Goal: Transaction & Acquisition: Book appointment/travel/reservation

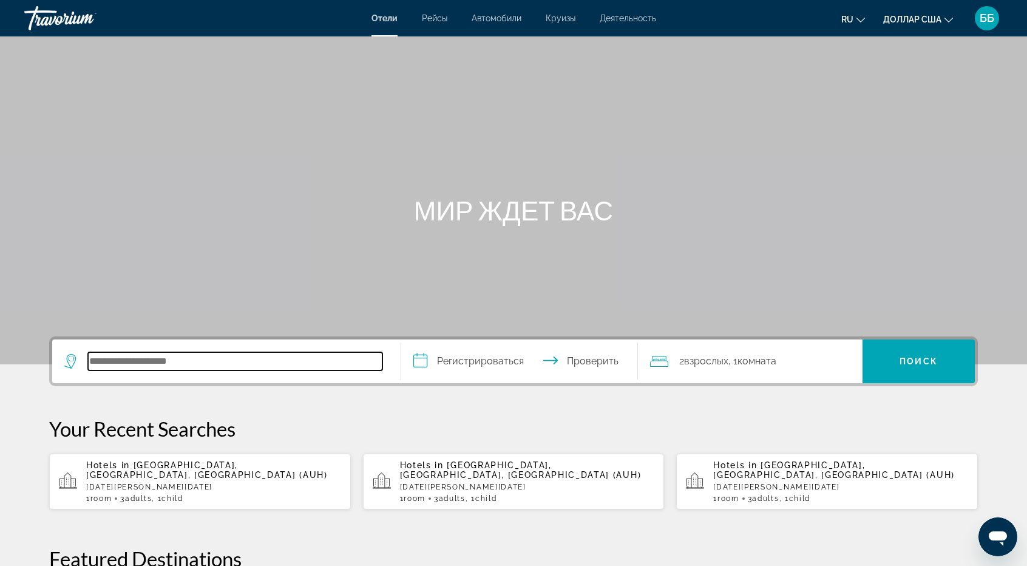
click at [132, 361] on input "Поиск отеля" at bounding box center [235, 361] width 295 height 18
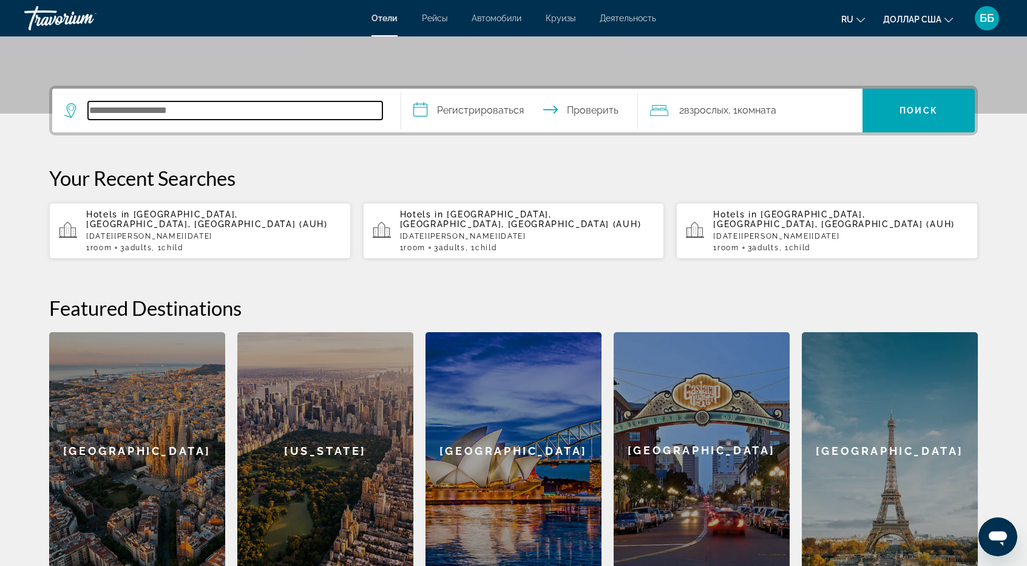
scroll to position [296, 0]
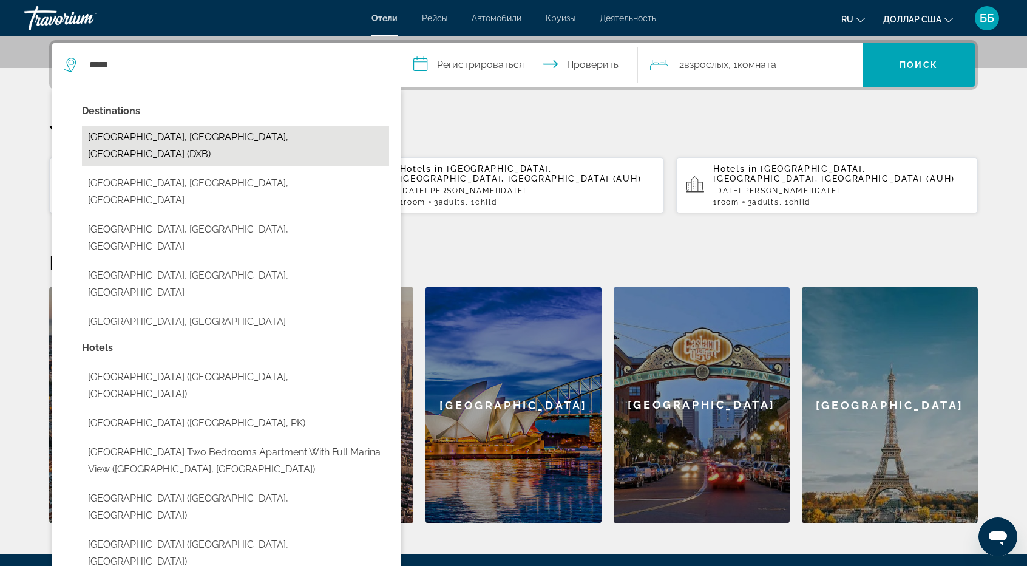
click at [220, 136] on button "Dubai, Dubai Emirate, United Arab Emirates (DXB)" at bounding box center [235, 146] width 307 height 40
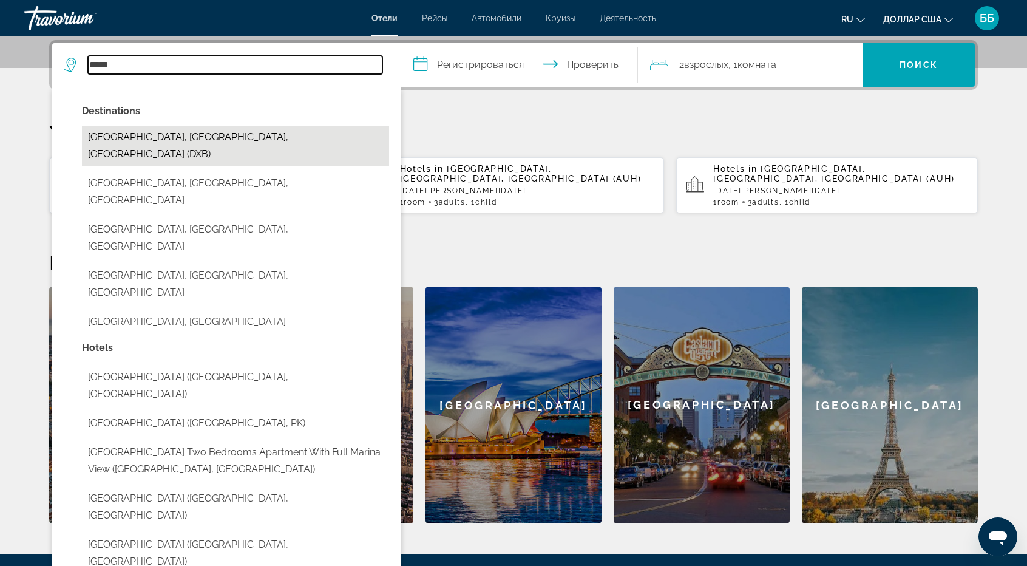
type input "**********"
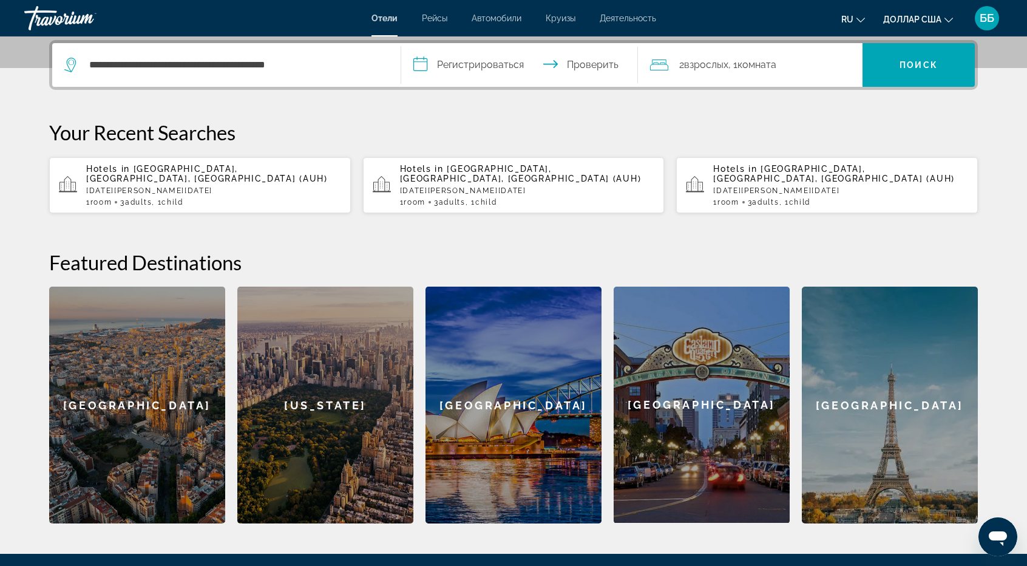
click at [502, 67] on input "**********" at bounding box center [522, 66] width 242 height 47
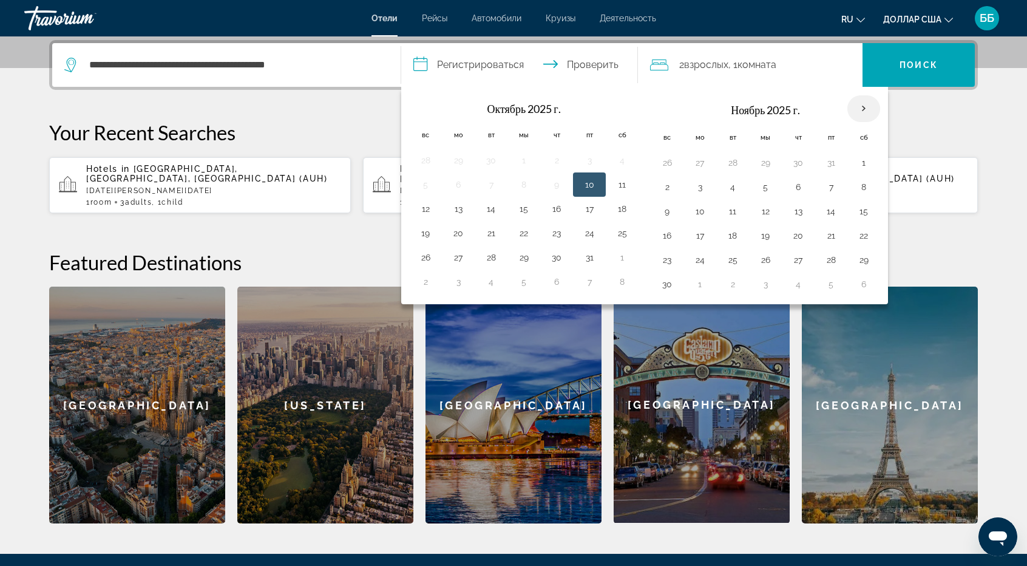
click at [863, 107] on th "В следующем месяце" at bounding box center [864, 108] width 33 height 27
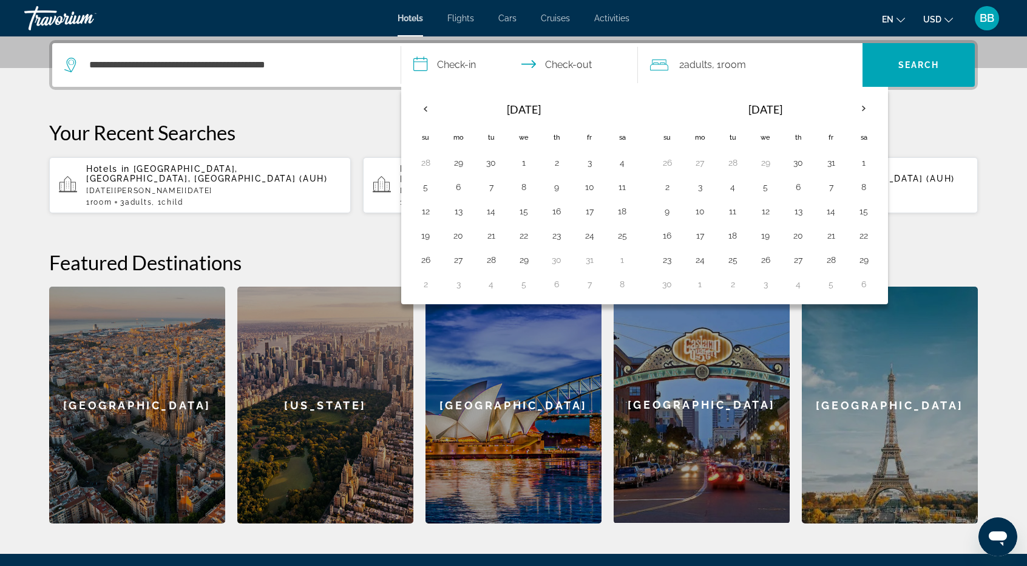
click at [917, 104] on div "**********" at bounding box center [514, 281] width 978 height 483
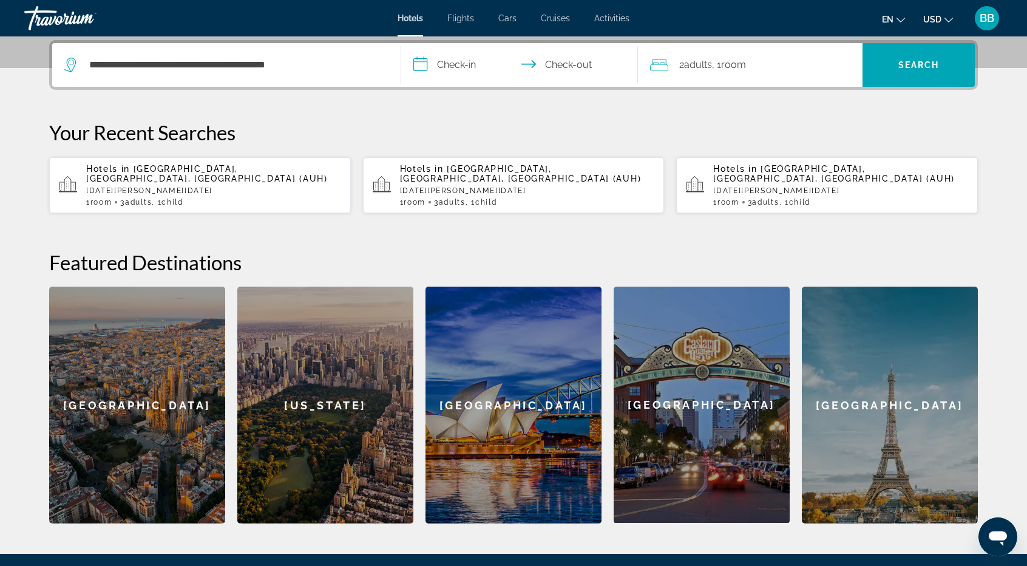
click at [466, 63] on input "**********" at bounding box center [522, 66] width 242 height 47
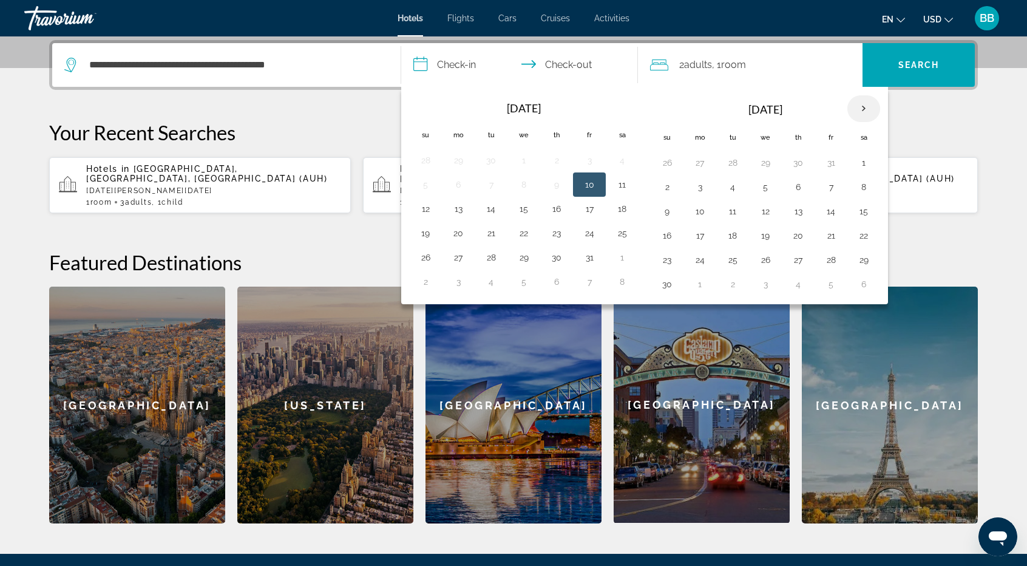
click at [855, 106] on th "Next month" at bounding box center [864, 108] width 33 height 27
click at [659, 190] on button "4" at bounding box center [667, 187] width 19 height 17
click at [730, 190] on button "6" at bounding box center [732, 187] width 19 height 17
type input "**********"
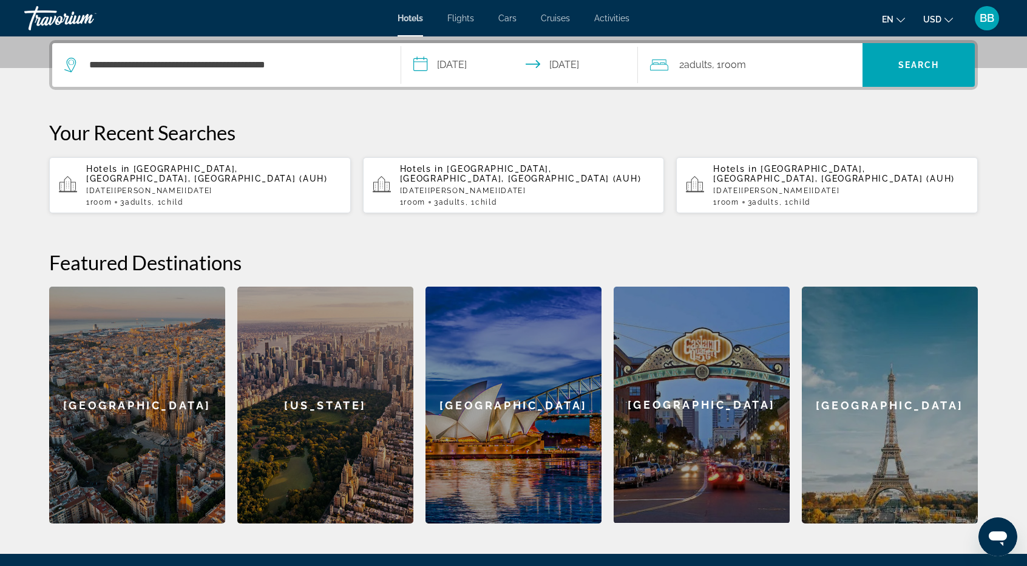
click at [693, 72] on span "2 Adult Adults" at bounding box center [696, 64] width 33 height 17
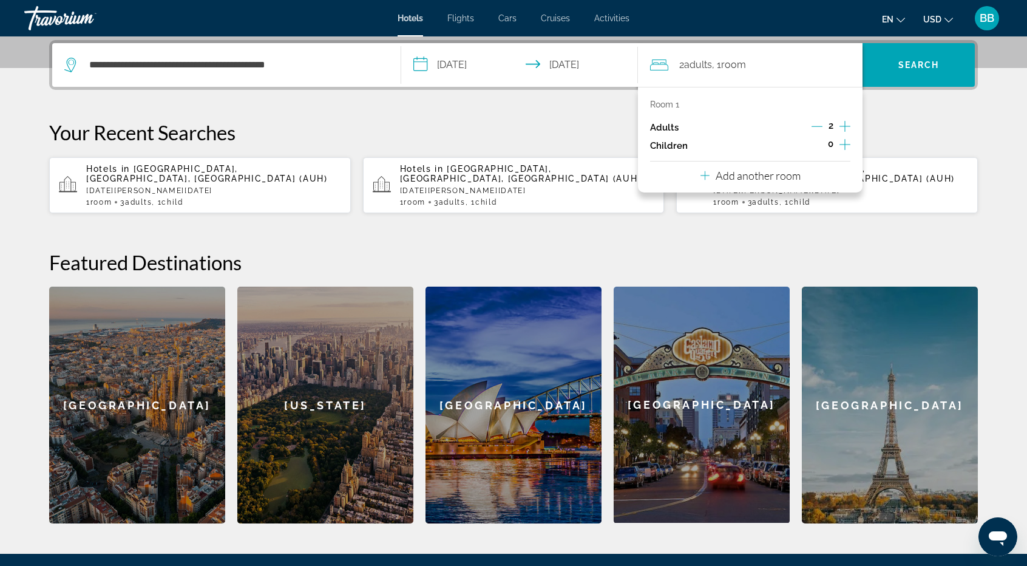
click at [847, 125] on icon "Increment adults" at bounding box center [845, 126] width 11 height 11
click at [844, 143] on icon "Increment children" at bounding box center [845, 144] width 11 height 15
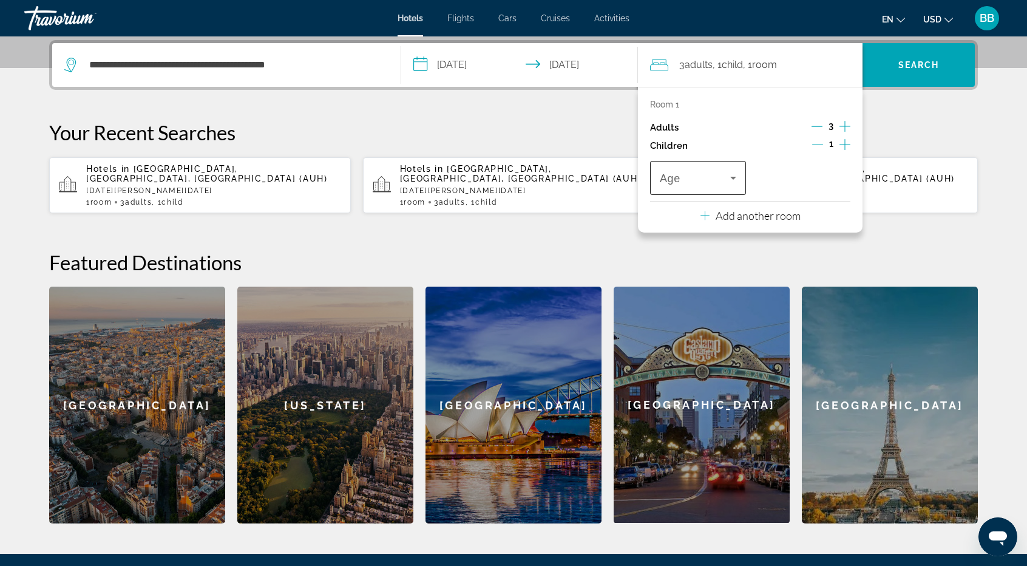
click at [737, 179] on icon "Travelers: 3 adults, 1 child" at bounding box center [733, 178] width 15 height 15
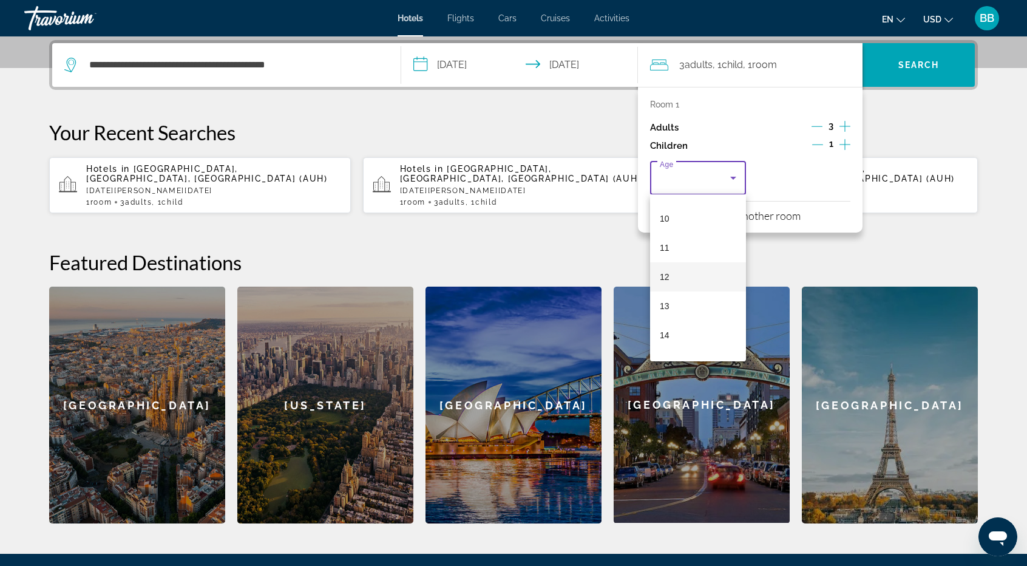
scroll to position [364, 0]
click at [674, 311] on mat-option "16" at bounding box center [698, 315] width 96 height 29
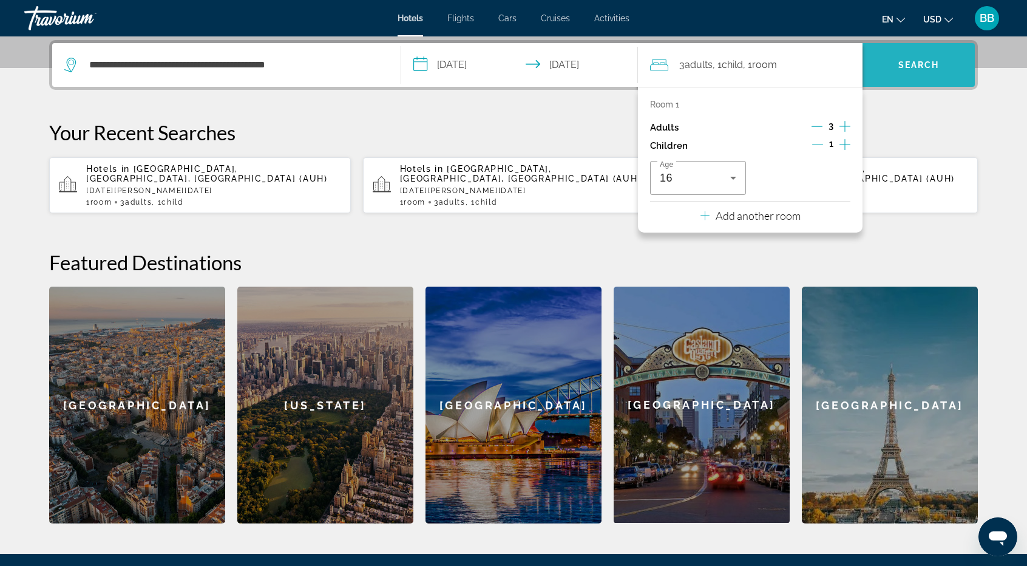
click at [918, 69] on span "Search" at bounding box center [919, 65] width 41 height 10
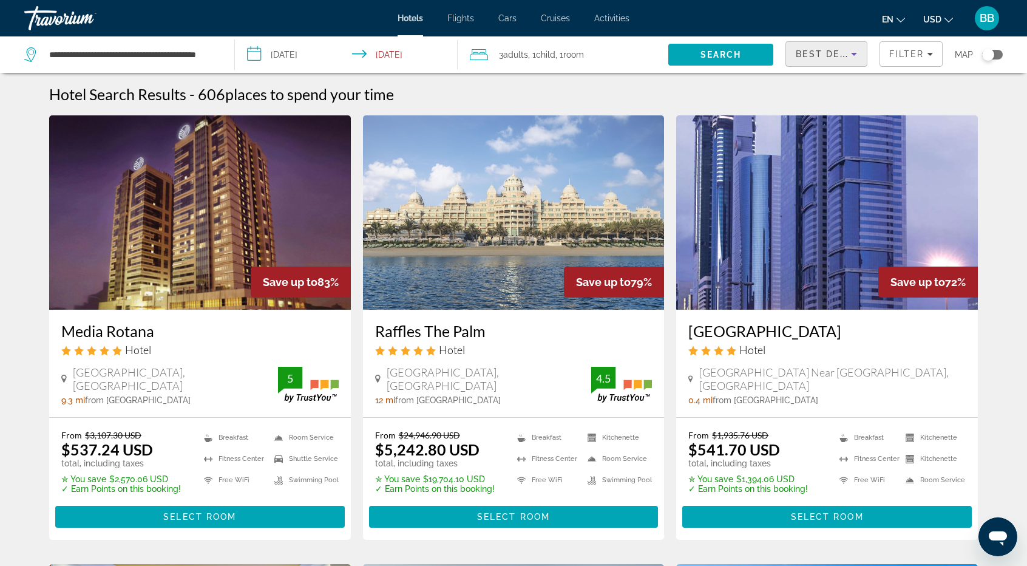
click at [820, 47] on div "Best Deals" at bounding box center [823, 54] width 55 height 15
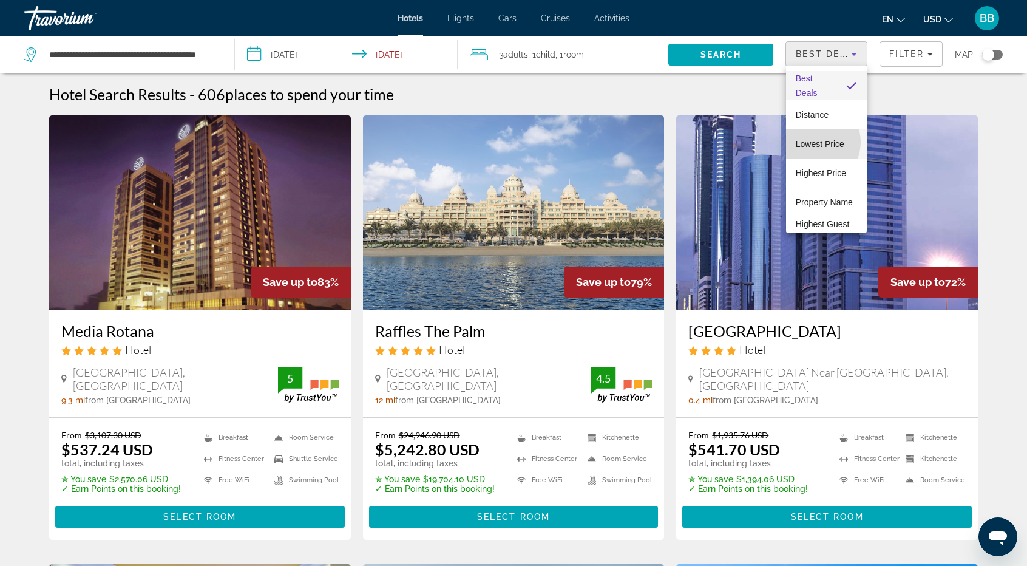
click at [816, 142] on span "Lowest Price" at bounding box center [820, 144] width 49 height 10
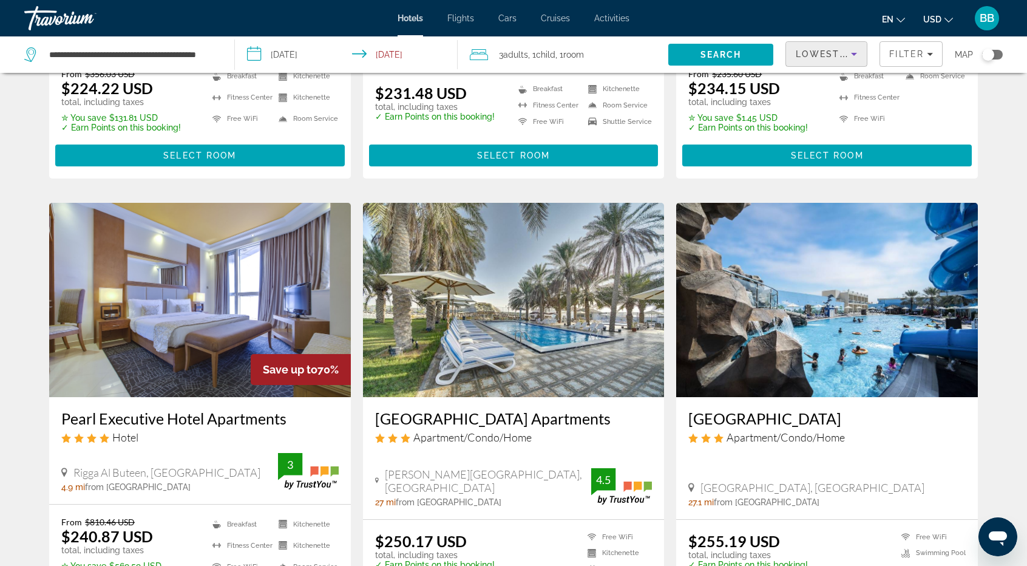
scroll to position [850, 0]
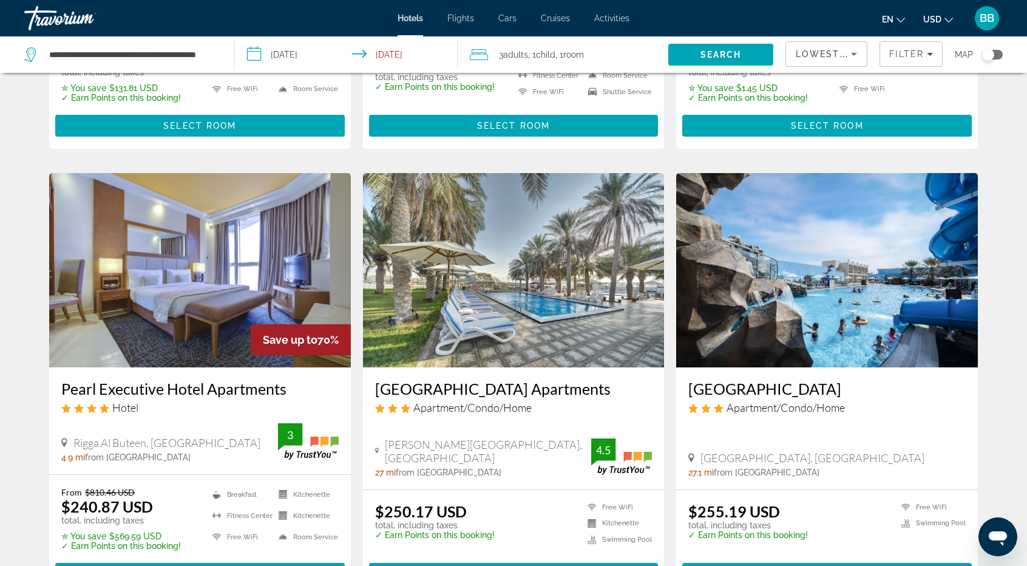
click at [199, 287] on img "Main content" at bounding box center [200, 270] width 302 height 194
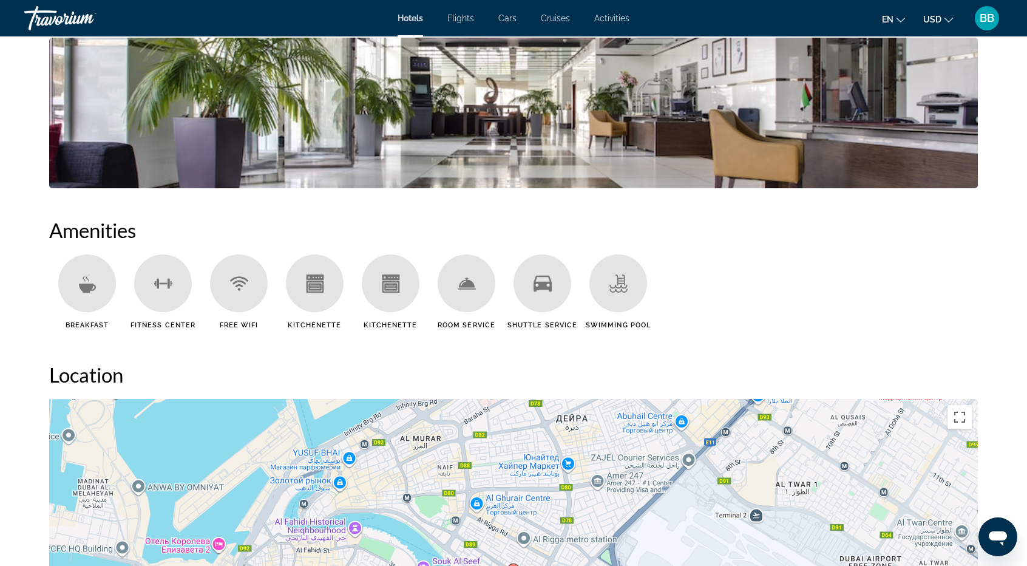
scroll to position [1093, 0]
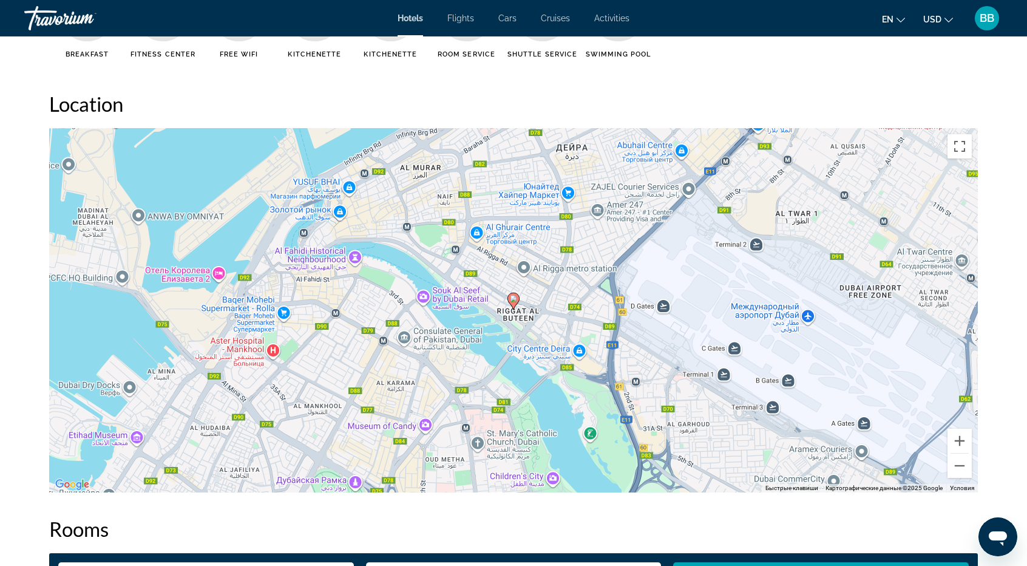
click at [513, 299] on image "Main content" at bounding box center [513, 298] width 7 height 7
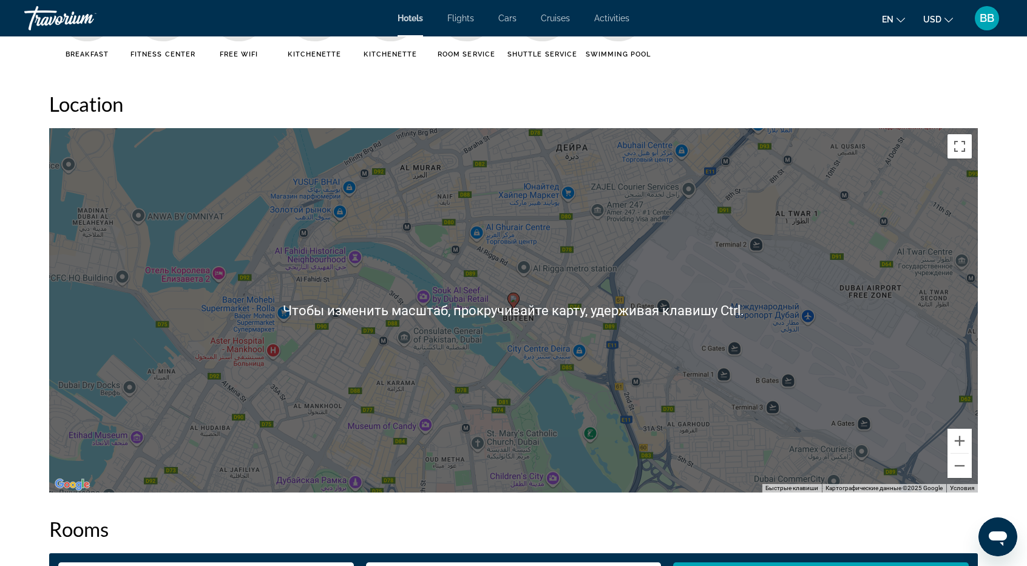
click at [596, 331] on div "Для навигации используйте клавиши со стрелками. Чтобы активировать перетаскиван…" at bounding box center [513, 310] width 929 height 364
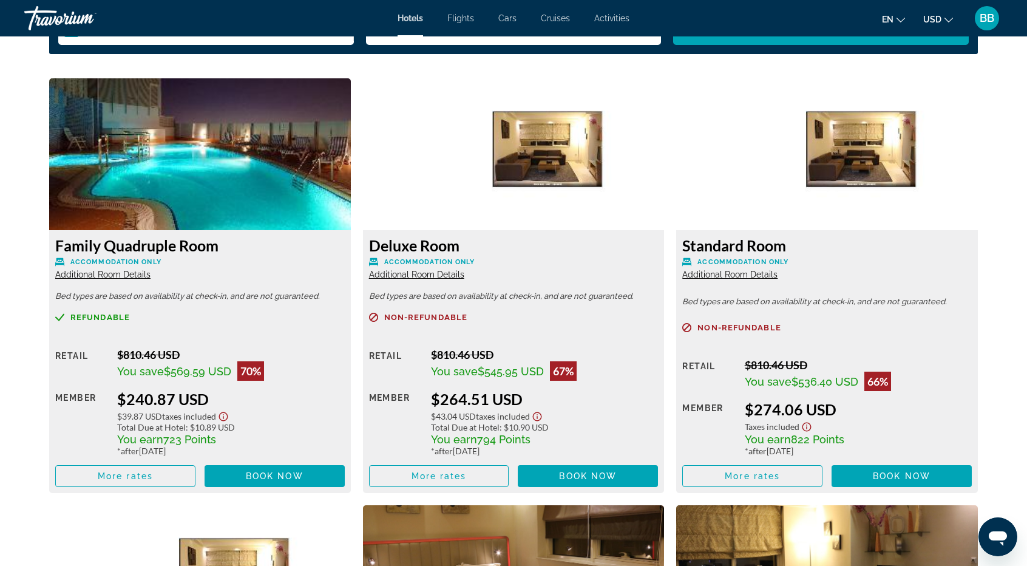
scroll to position [1640, 0]
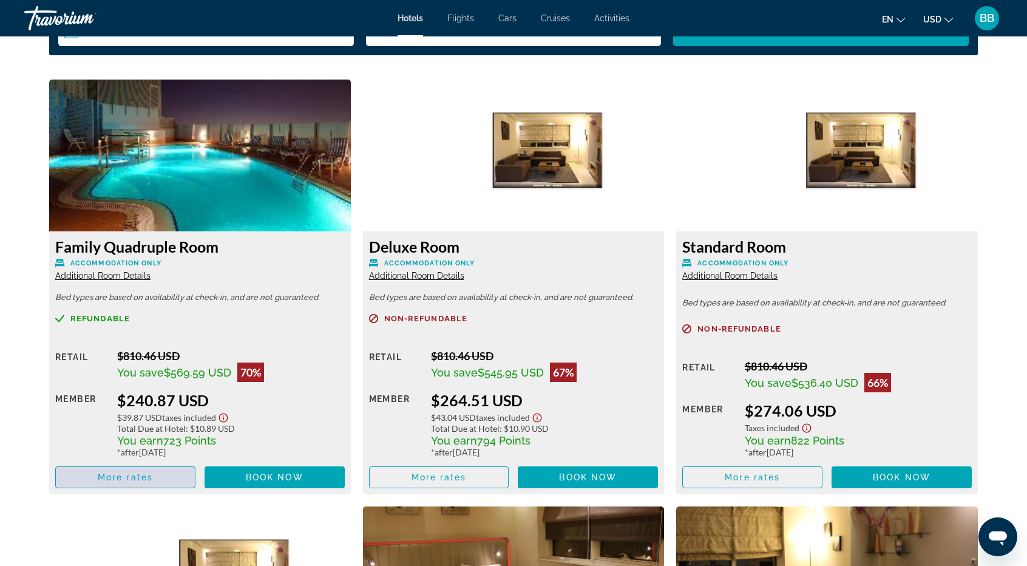
drag, startPoint x: 125, startPoint y: 472, endPoint x: 94, endPoint y: 479, distance: 31.7
click at [94, 479] on span "Main content" at bounding box center [125, 477] width 139 height 29
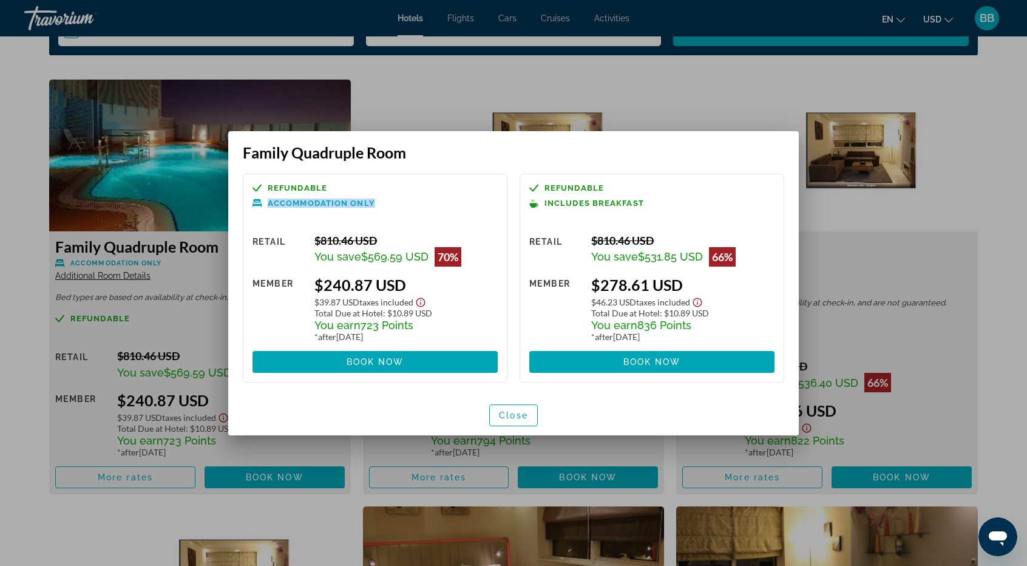
drag, startPoint x: 374, startPoint y: 202, endPoint x: 270, endPoint y: 205, distance: 104.5
click at [270, 205] on p "Accommodation Only" at bounding box center [375, 203] width 245 height 9
copy span "Accommodation Only"
click at [855, 253] on div at bounding box center [513, 283] width 1027 height 566
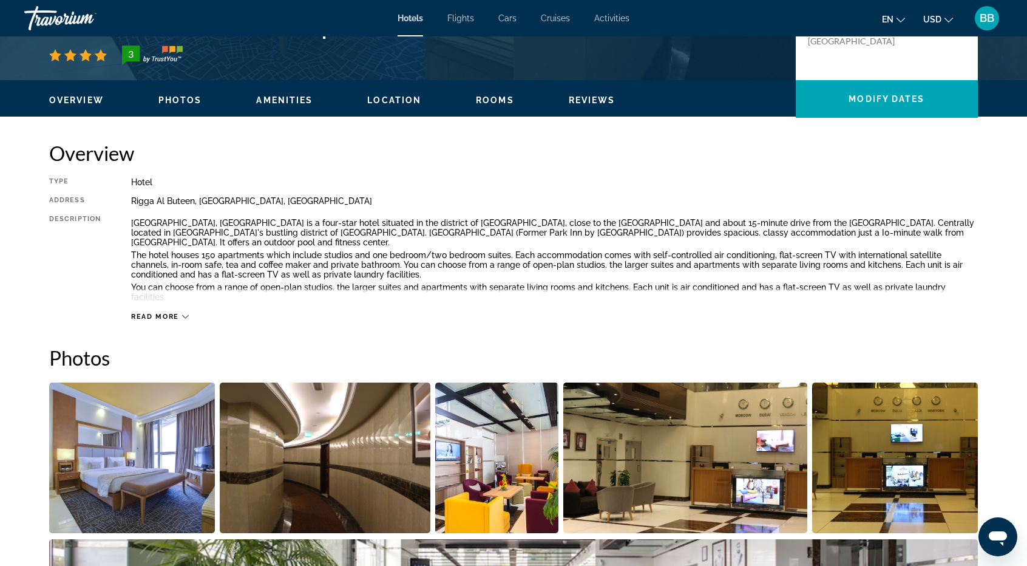
scroll to position [243, 0]
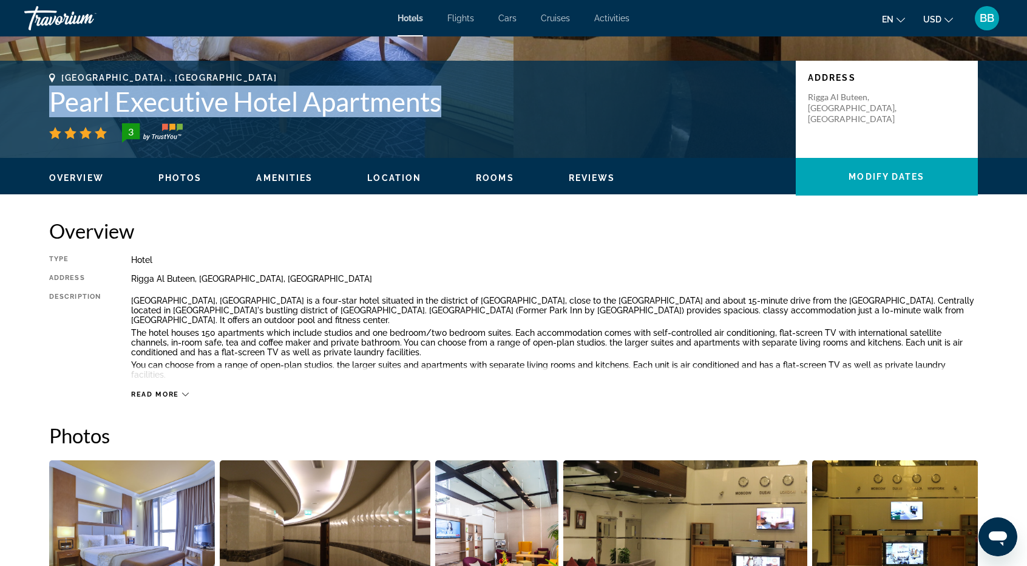
drag, startPoint x: 447, startPoint y: 103, endPoint x: 44, endPoint y: 101, distance: 403.2
click at [44, 101] on div "Dubai, , United Arab Emirates Pearl Executive Hotel Apartments 3 Address Rigga …" at bounding box center [514, 109] width 978 height 73
copy h1 "Pearl Executive Hotel Apartments"
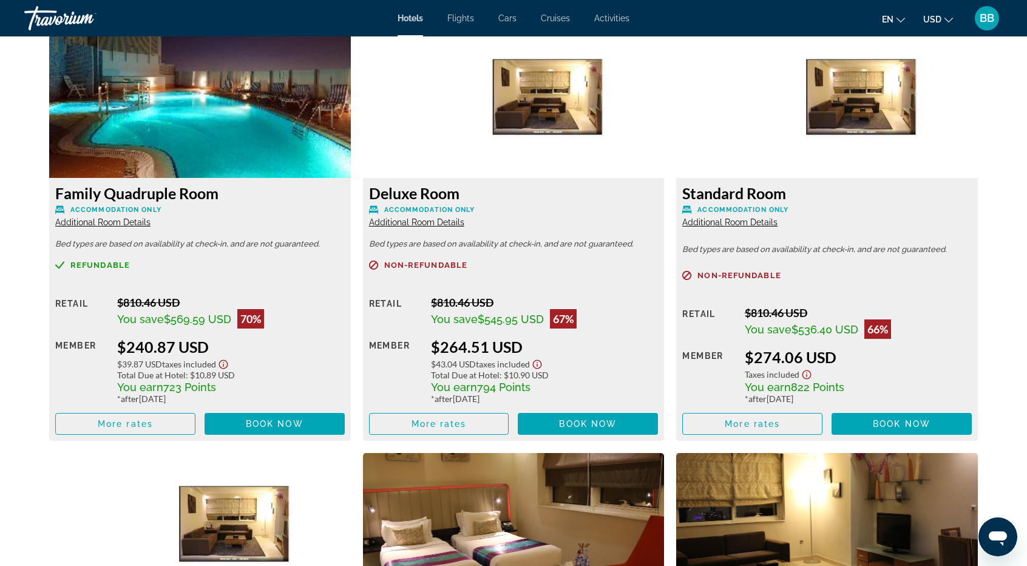
scroll to position [1700, 0]
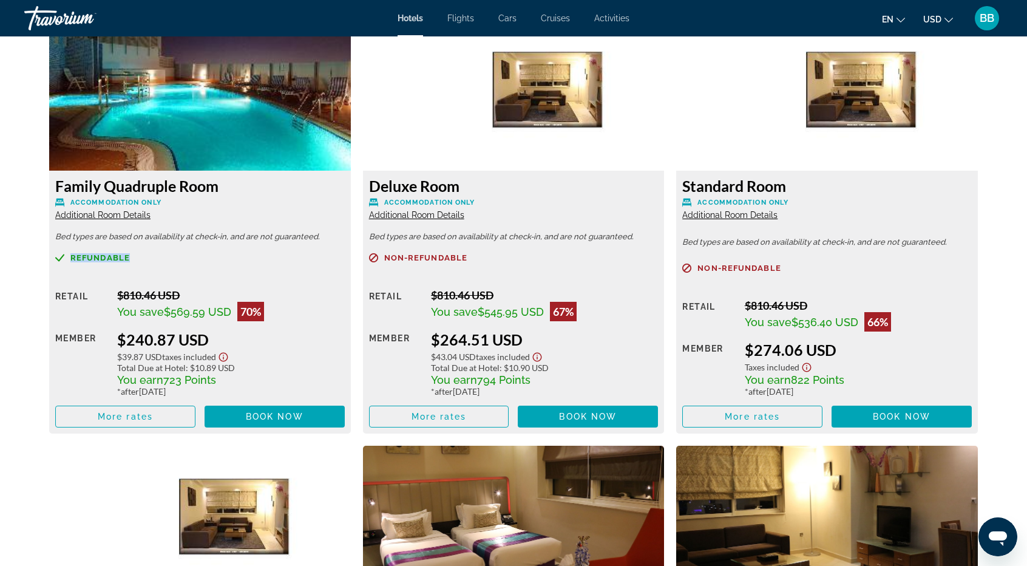
drag, startPoint x: 127, startPoint y: 258, endPoint x: 70, endPoint y: 260, distance: 56.5
click at [70, 260] on span "Refundable" at bounding box center [100, 258] width 60 height 8
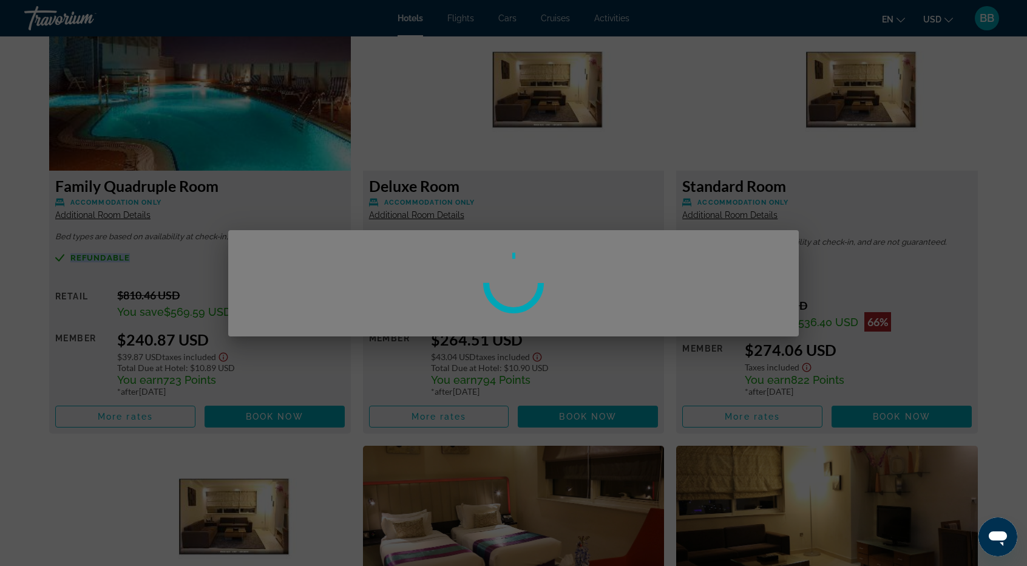
scroll to position [0, 0]
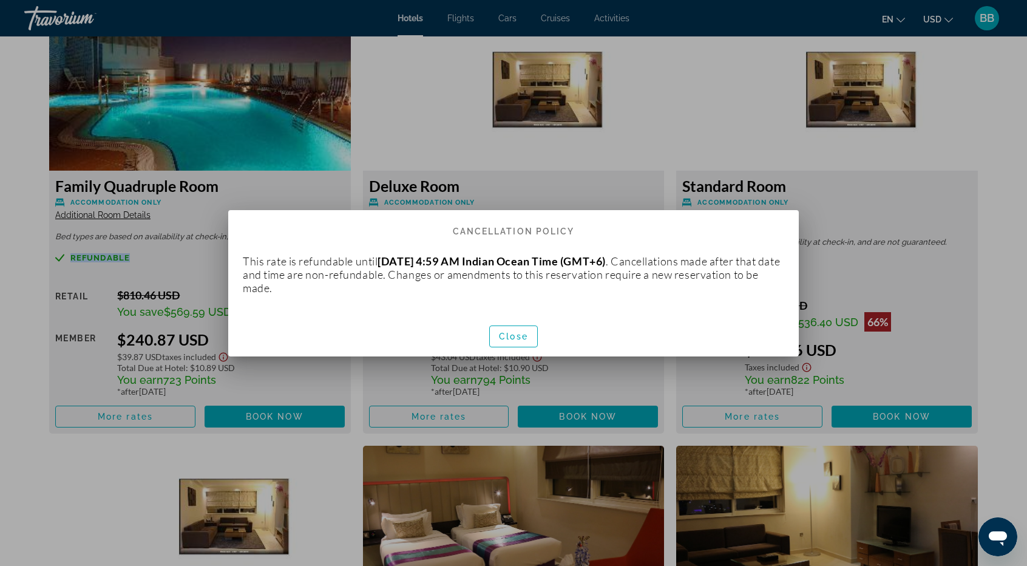
copy span "Refundable"
click at [525, 339] on span "Close" at bounding box center [513, 337] width 29 height 10
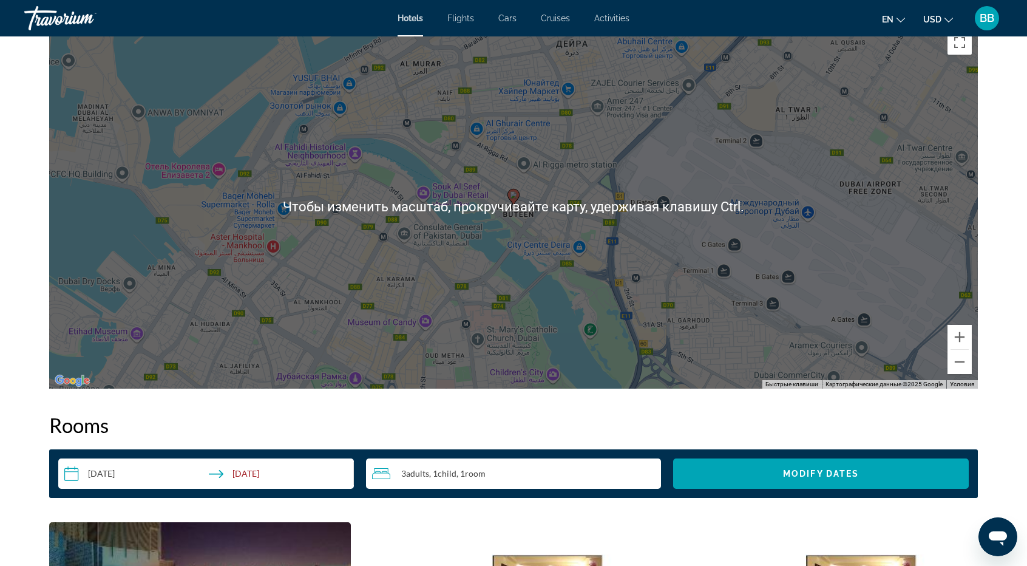
scroll to position [1154, 0]
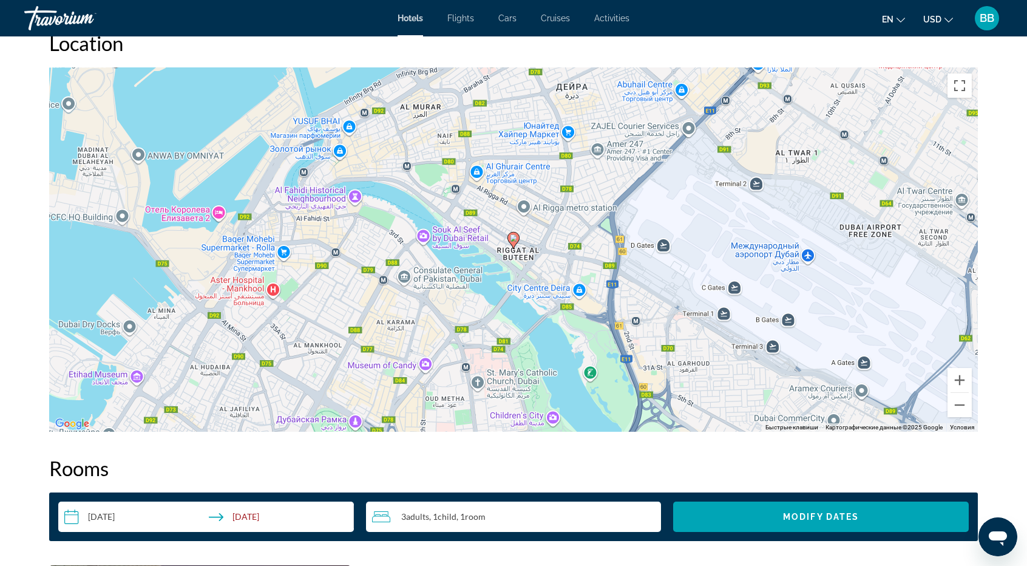
click at [520, 244] on gmp-advanced-marker "Main content" at bounding box center [514, 240] width 12 height 18
click at [515, 246] on icon "Main content" at bounding box center [514, 240] width 12 height 17
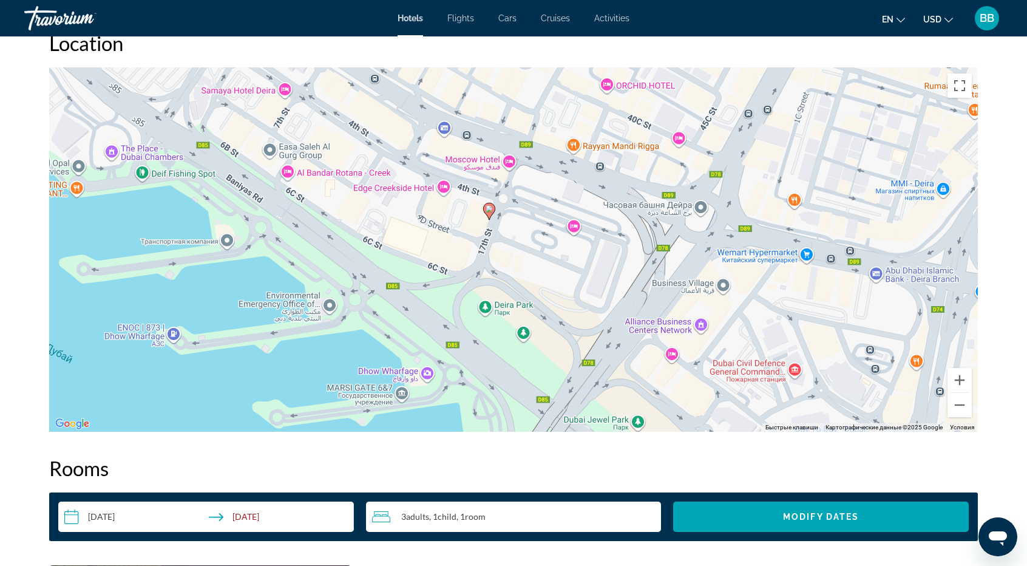
drag, startPoint x: 527, startPoint y: 320, endPoint x: 511, endPoint y: 265, distance: 56.9
click at [511, 265] on div "Чтобы активировать перетаскивание с помощью клавиатуры, нажмите Alt + Ввод. Пос…" at bounding box center [513, 249] width 929 height 364
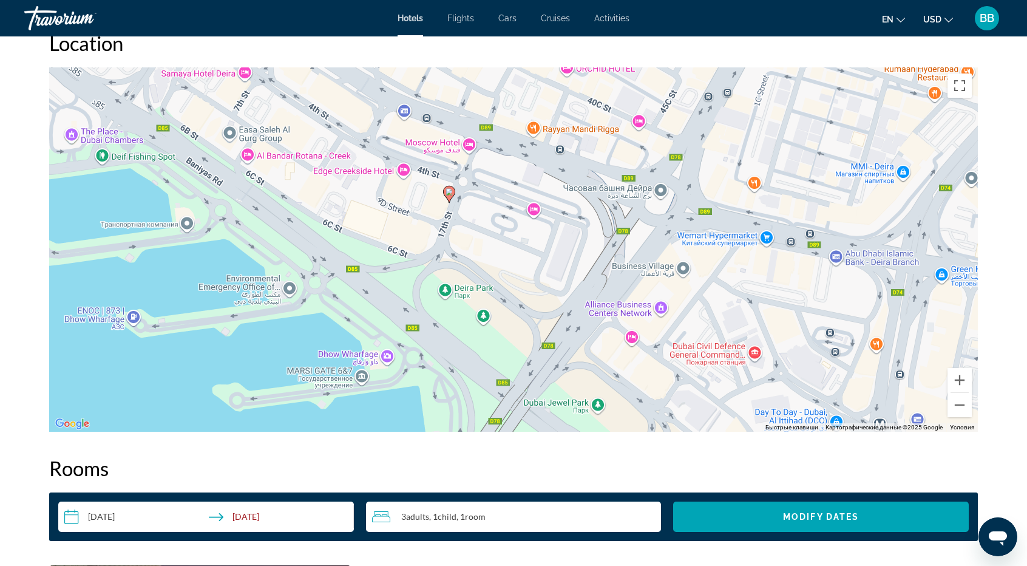
drag, startPoint x: 781, startPoint y: 315, endPoint x: 670, endPoint y: 278, distance: 116.8
click at [740, 297] on div "Чтобы активировать перетаскивание с помощью клавиатуры, нажмите Alt + Ввод. Пос…" at bounding box center [513, 249] width 929 height 364
click at [451, 200] on gmp-advanced-marker "Main content" at bounding box center [448, 194] width 12 height 18
click at [446, 199] on gmp-advanced-marker "Main content" at bounding box center [448, 194] width 12 height 18
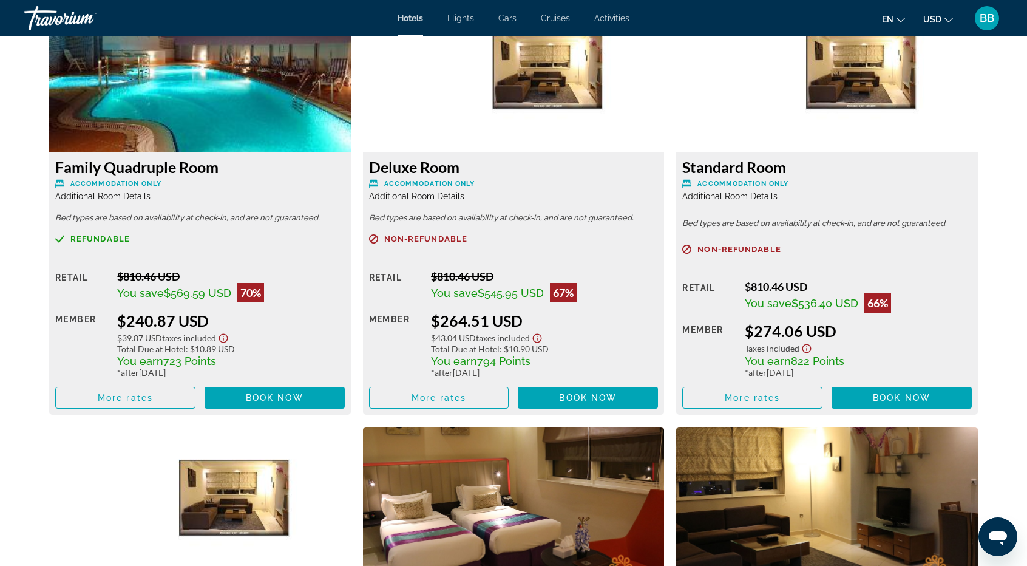
scroll to position [1700, 0]
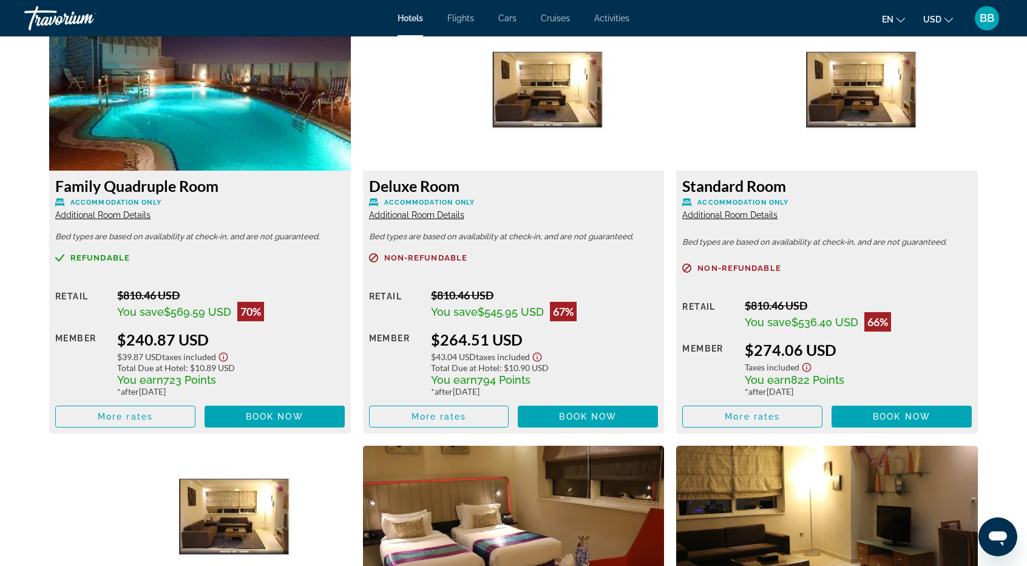
click at [129, 216] on span "Additional Room Details" at bounding box center [102, 215] width 95 height 10
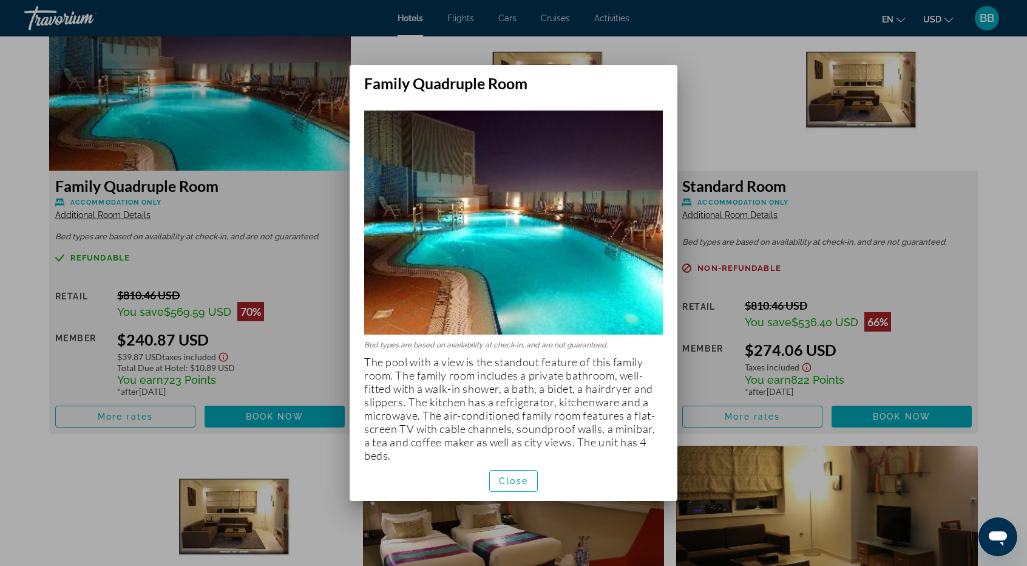
scroll to position [0, 0]
drag, startPoint x: 514, startPoint y: 480, endPoint x: 498, endPoint y: 465, distance: 21.9
click at [513, 480] on span "Close" at bounding box center [513, 481] width 29 height 10
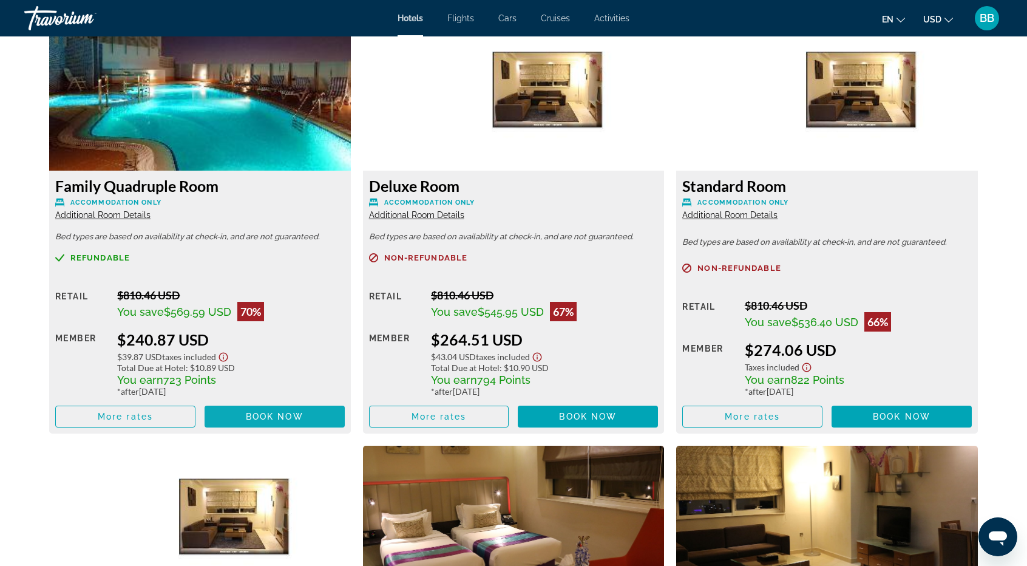
click at [273, 420] on span "Book now" at bounding box center [275, 417] width 58 height 10
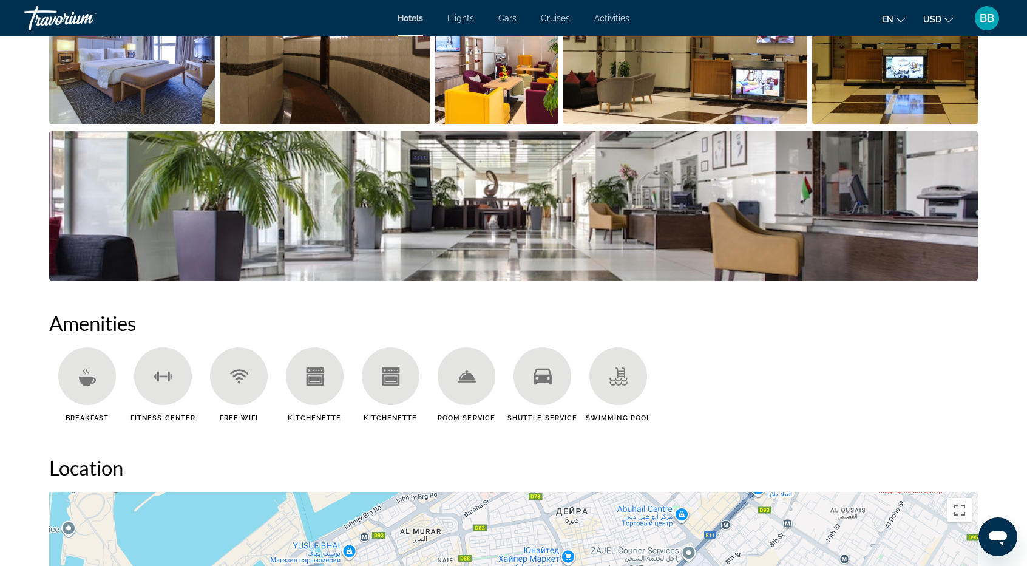
scroll to position [710, 0]
